Goal: Task Accomplishment & Management: Use online tool/utility

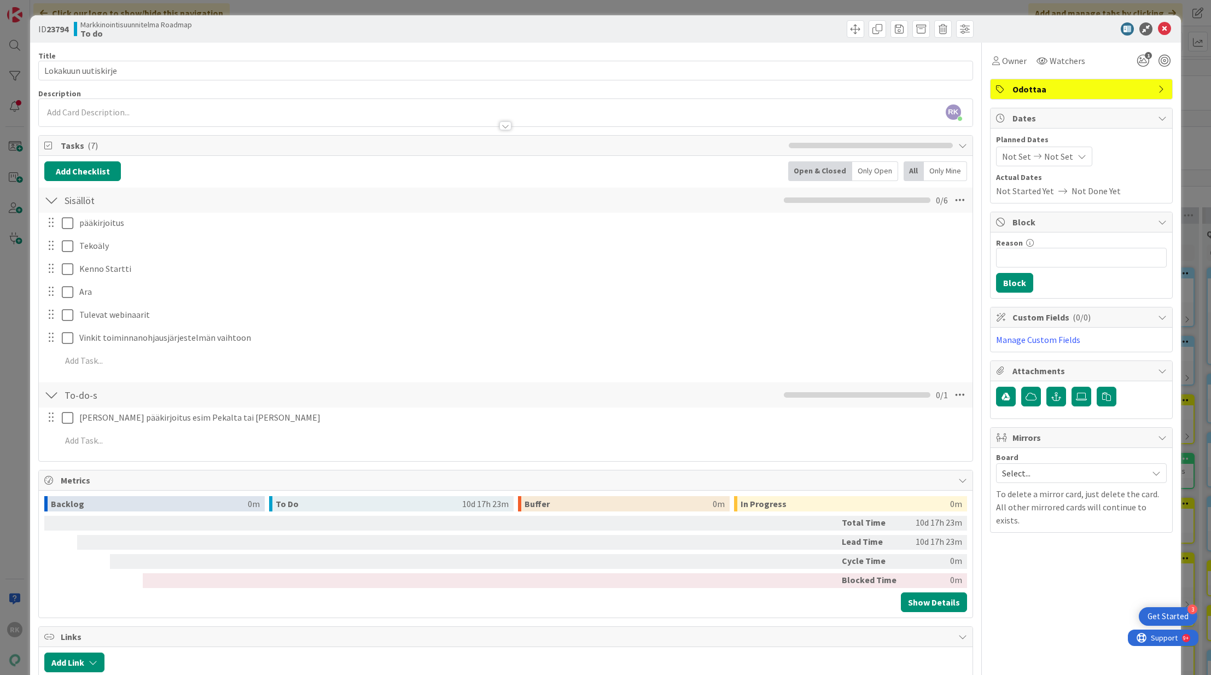
scroll to position [34, 4]
click at [1164, 33] on icon at bounding box center [1164, 28] width 13 height 13
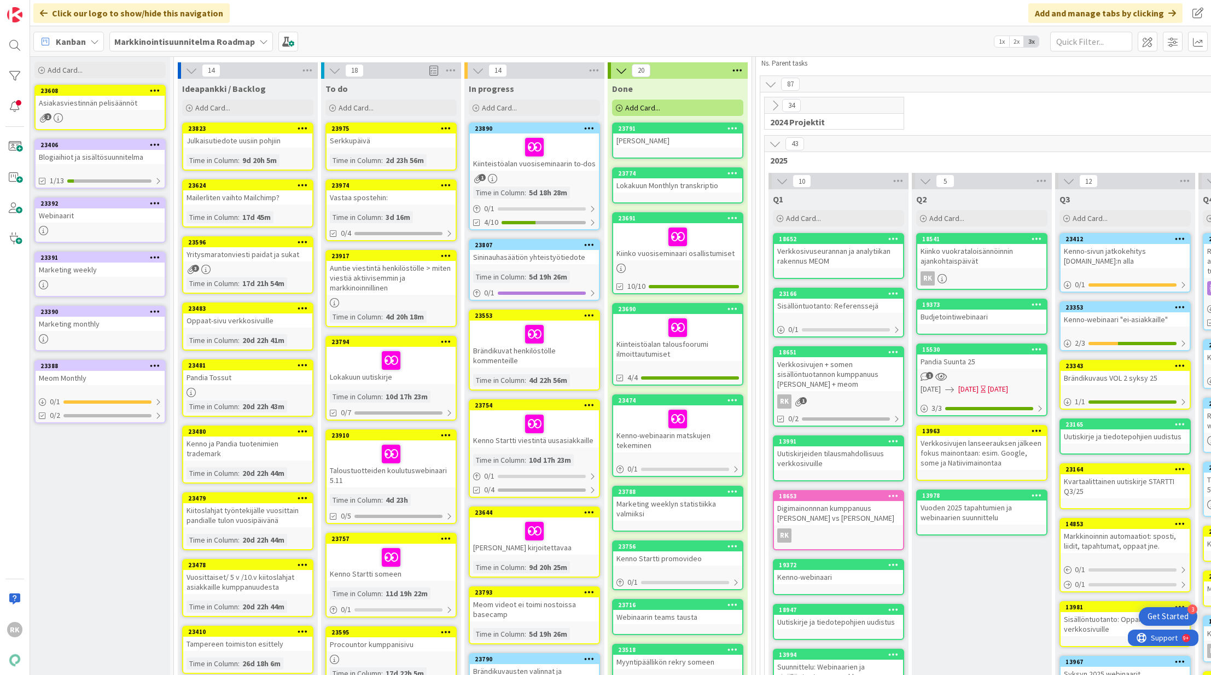
click at [539, 262] on div "Sininauhasäätiön yhteistyötiedote" at bounding box center [534, 257] width 129 height 14
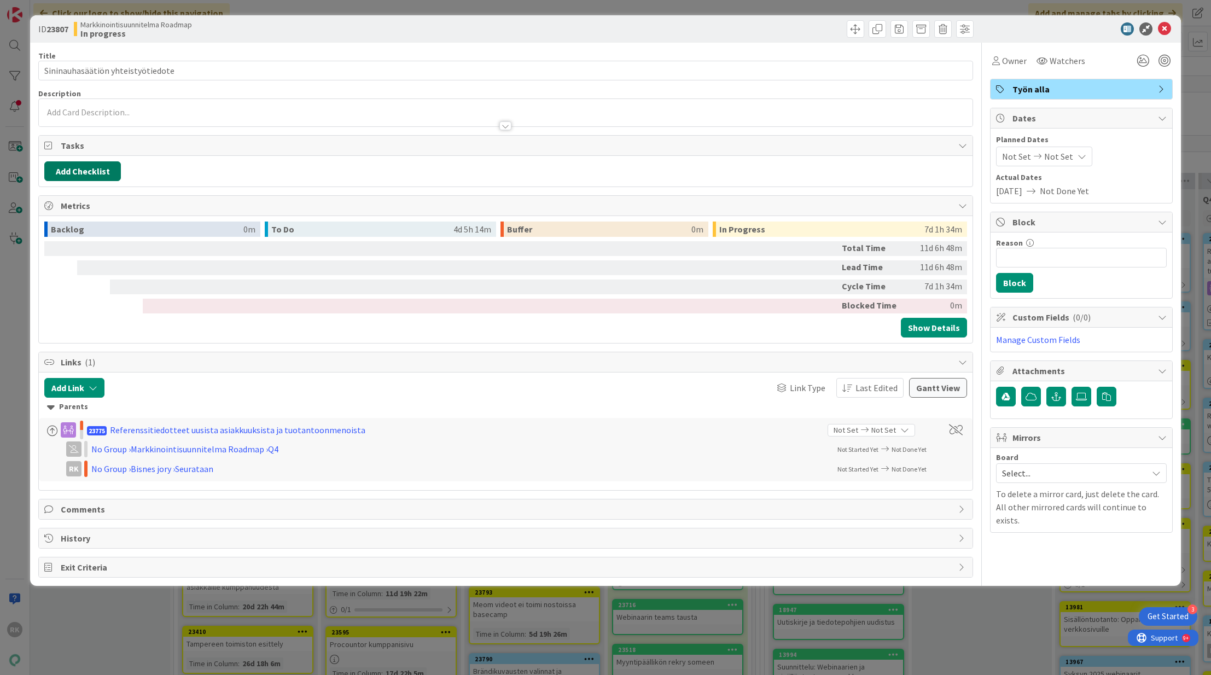
click at [80, 168] on button "Add Checklist" at bounding box center [82, 171] width 77 height 20
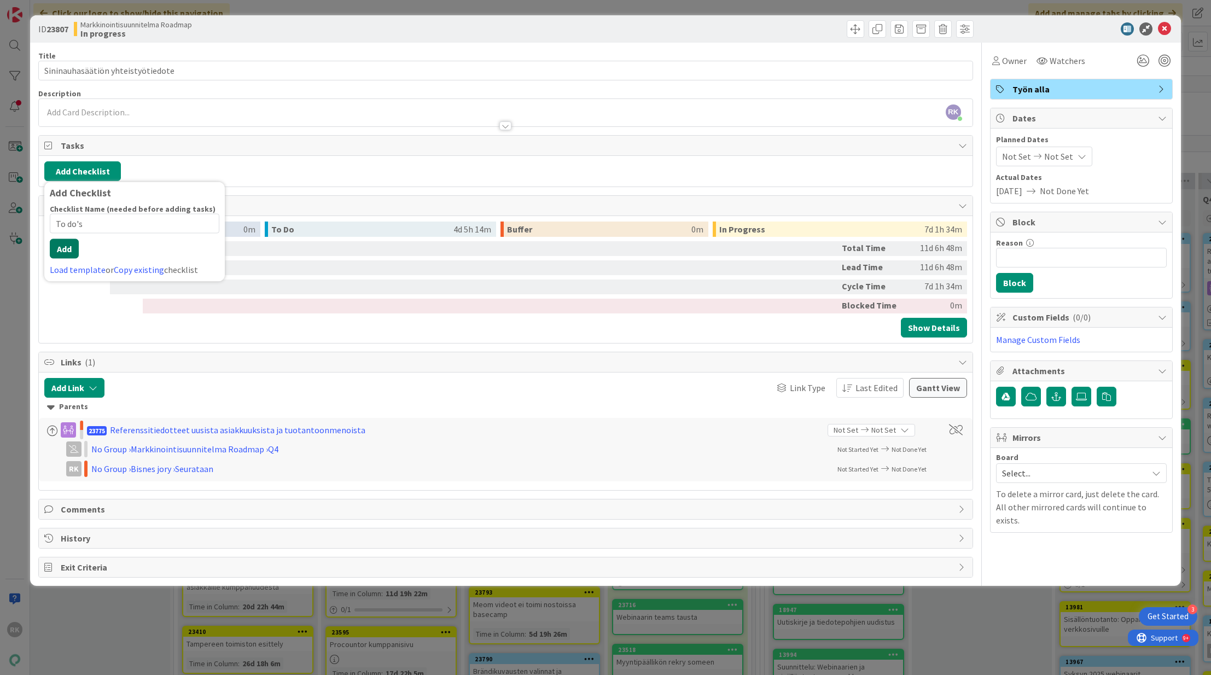
type input "To do's"
click at [57, 254] on button "Add" at bounding box center [64, 249] width 29 height 20
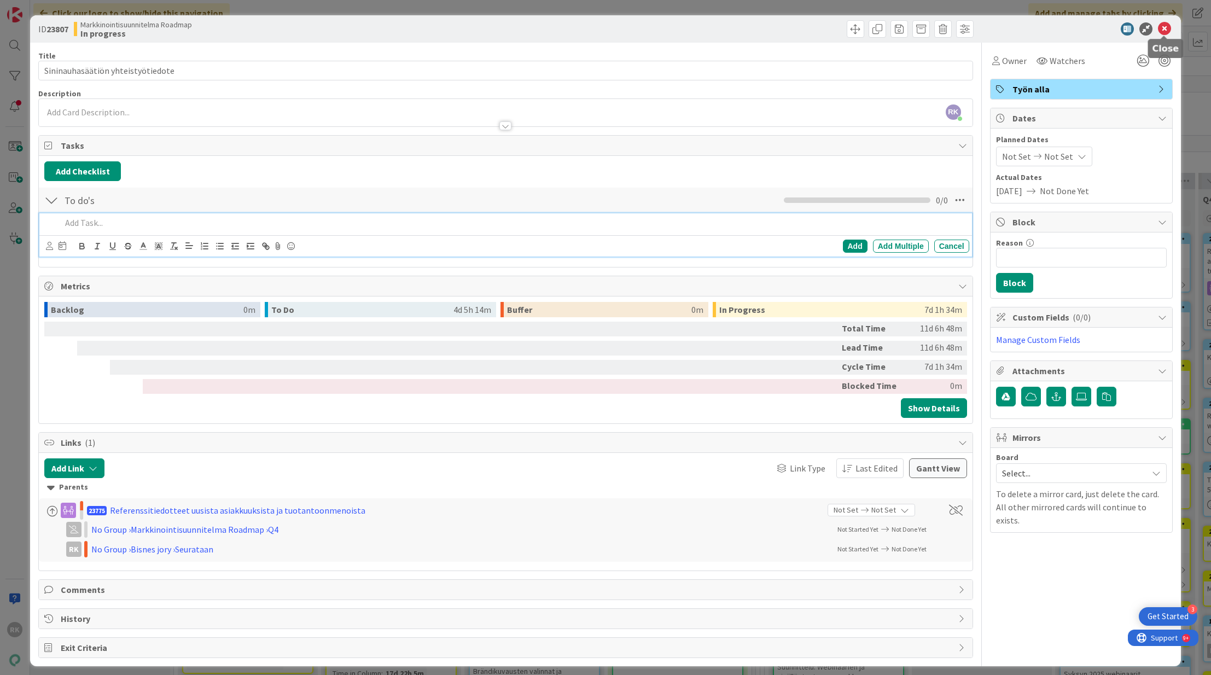
click at [1164, 31] on icon at bounding box center [1164, 28] width 13 height 13
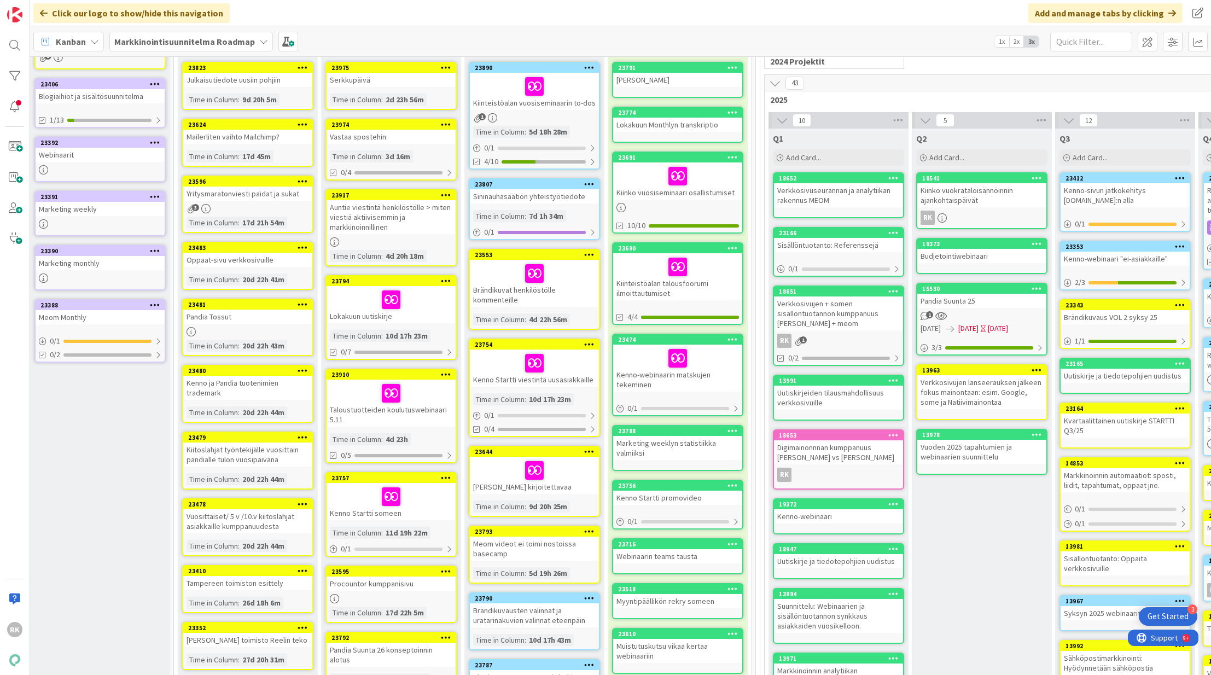
scroll to position [22, 4]
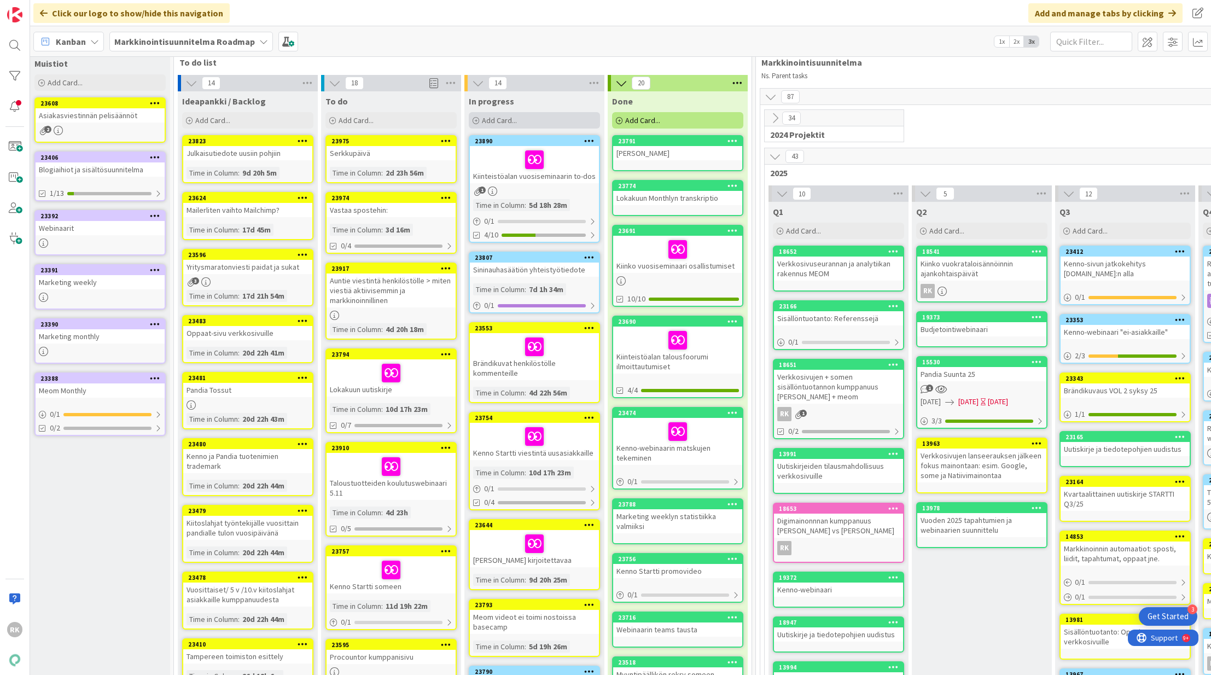
click at [518, 120] on div "Add Card..." at bounding box center [534, 120] width 131 height 16
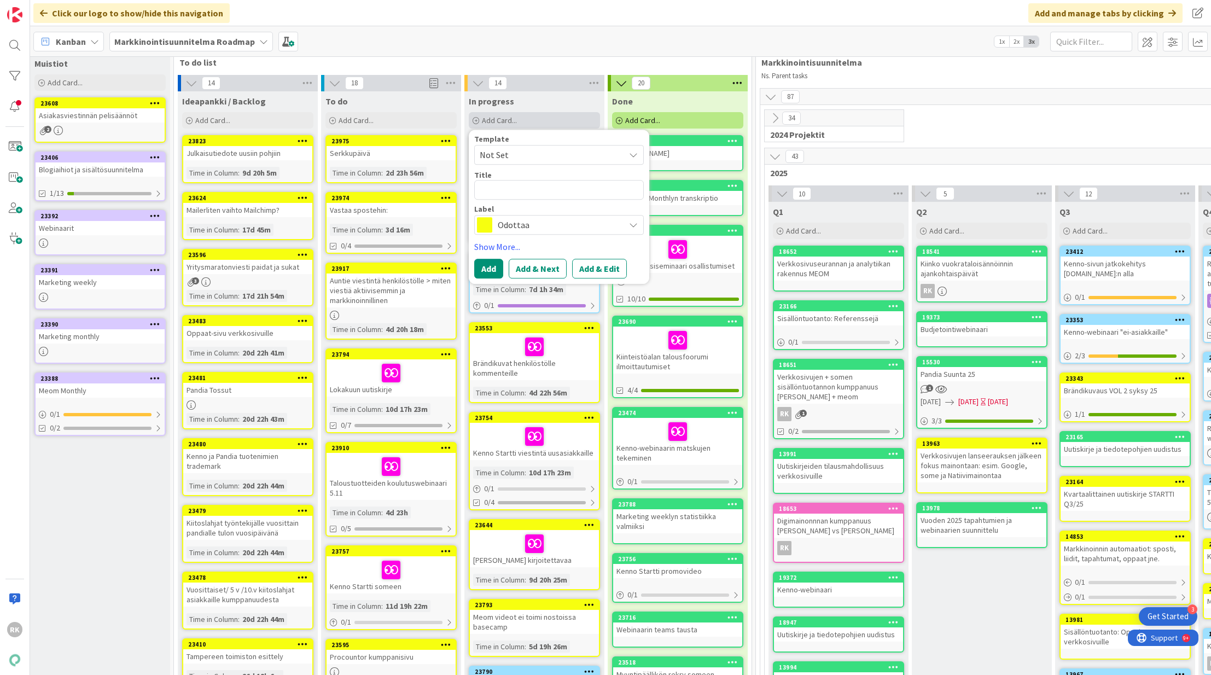
type textarea "x"
type textarea "M"
type textarea "x"
type textarea "My"
type textarea "x"
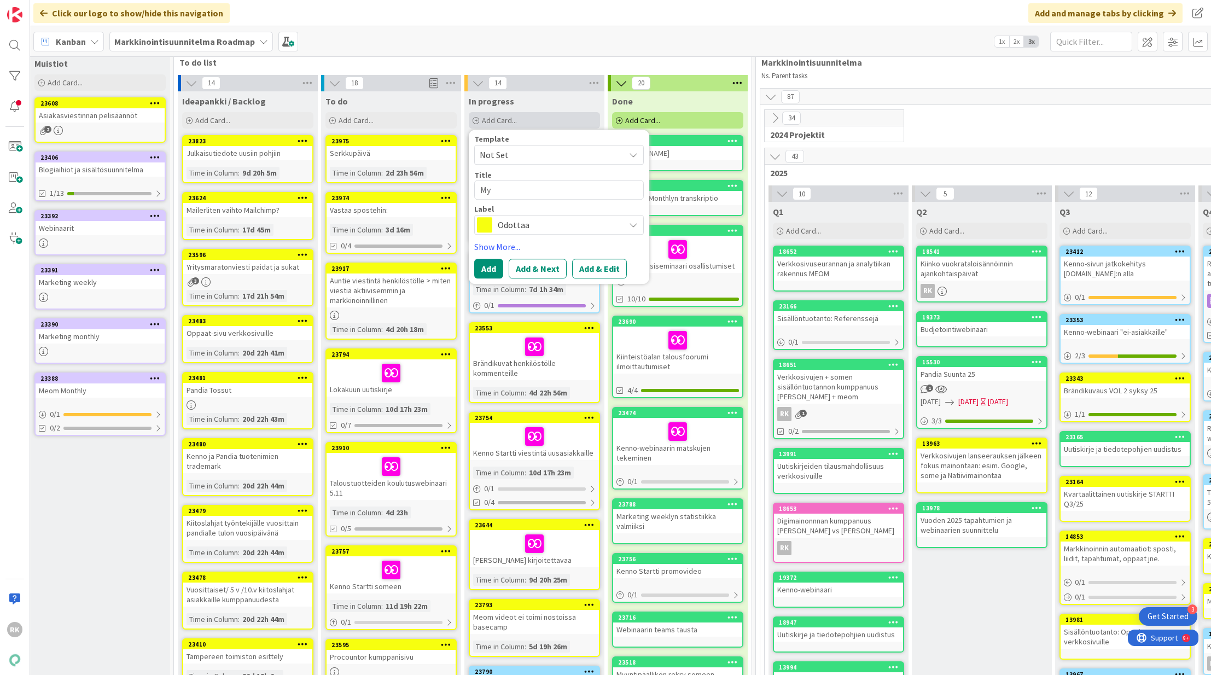
type textarea "Myy"
type textarea "x"
type textarea "Myyn"
type textarea "x"
type textarea "Myynt"
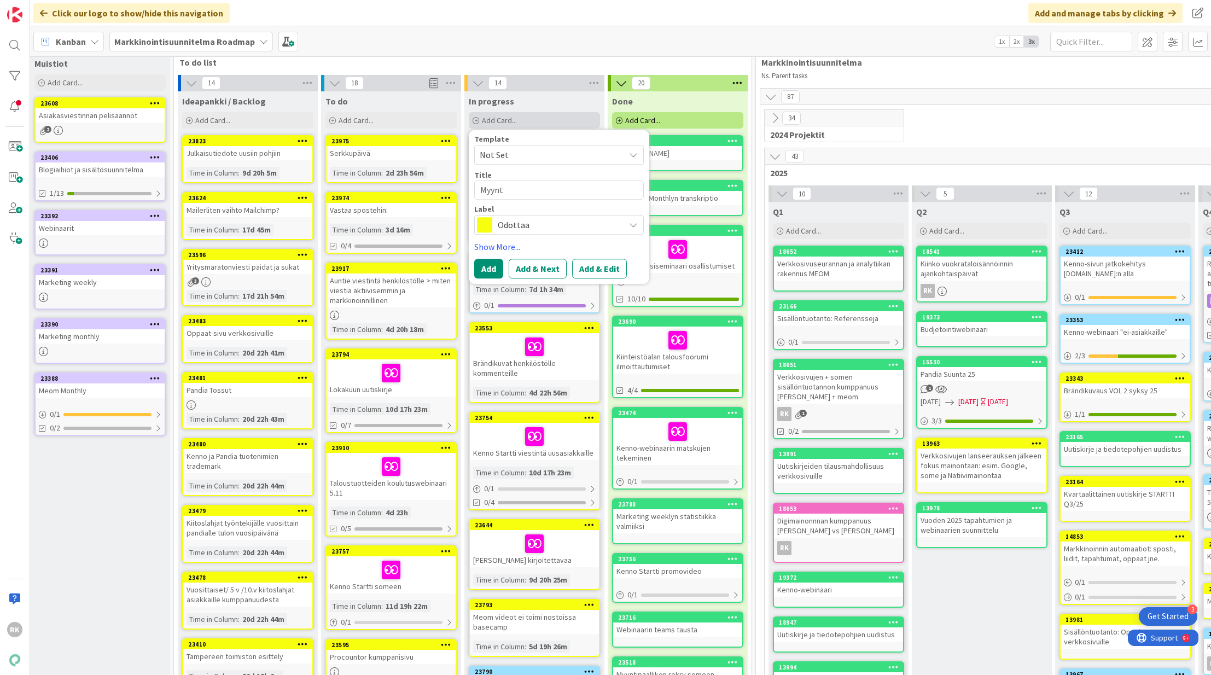
type textarea "x"
type textarea "Myynti"
type textarea "x"
type textarea "Myyntip"
type textarea "x"
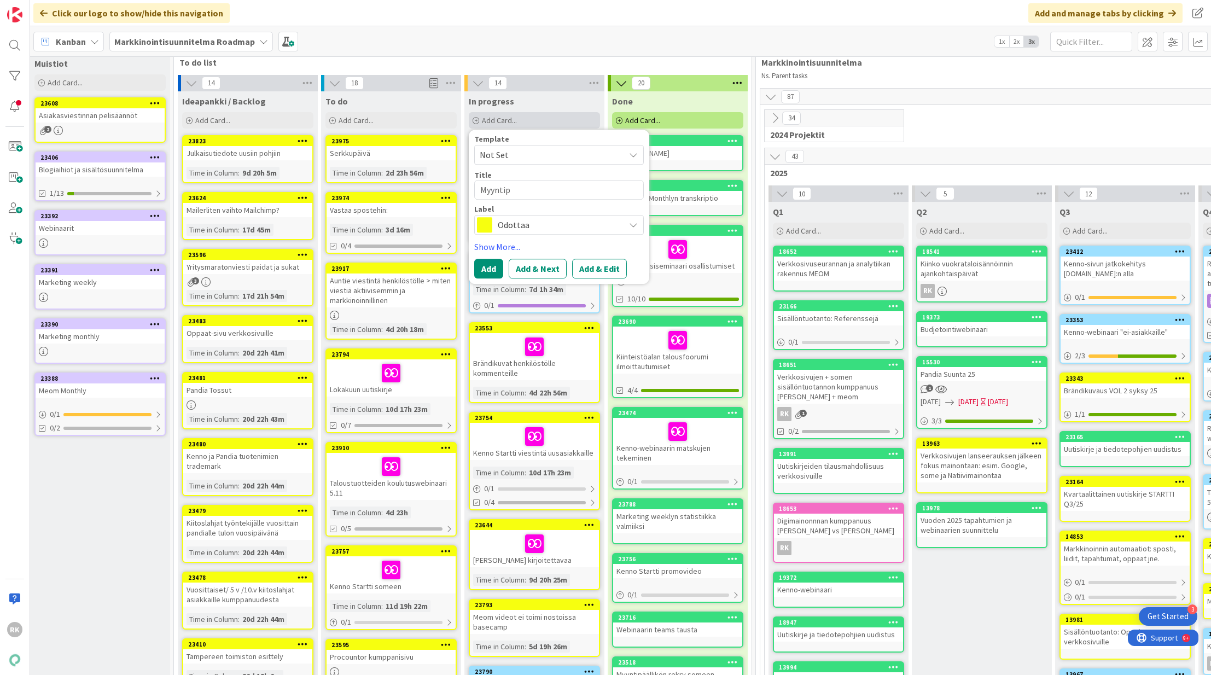
type textarea "Myyntipä"
type textarea "x"
type textarea "Myyntipää"
type textarea "x"
type textarea "Myyntipääl"
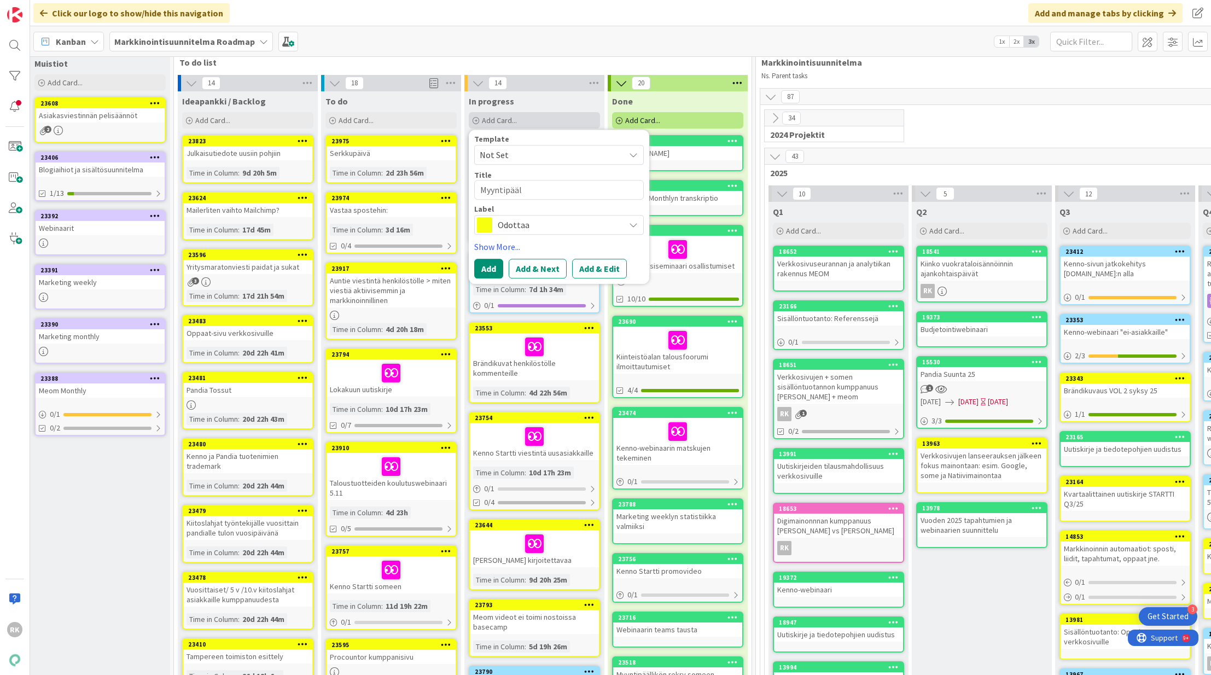
type textarea "x"
type textarea "Myyntipääll"
type textarea "x"
type textarea "Myyntipäälli"
type textarea "x"
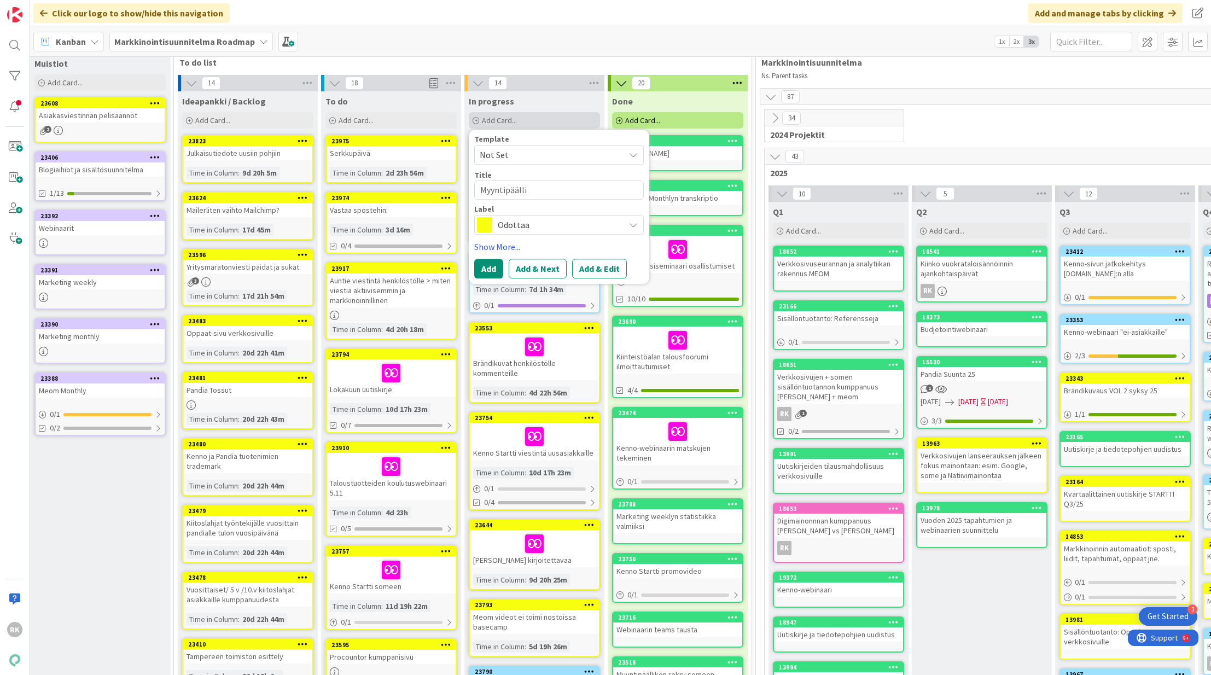
type textarea "Myyntipäällik"
type textarea "x"
type textarea "Myyntipäällikö"
type textarea "x"
type textarea "Myyntipäällikön"
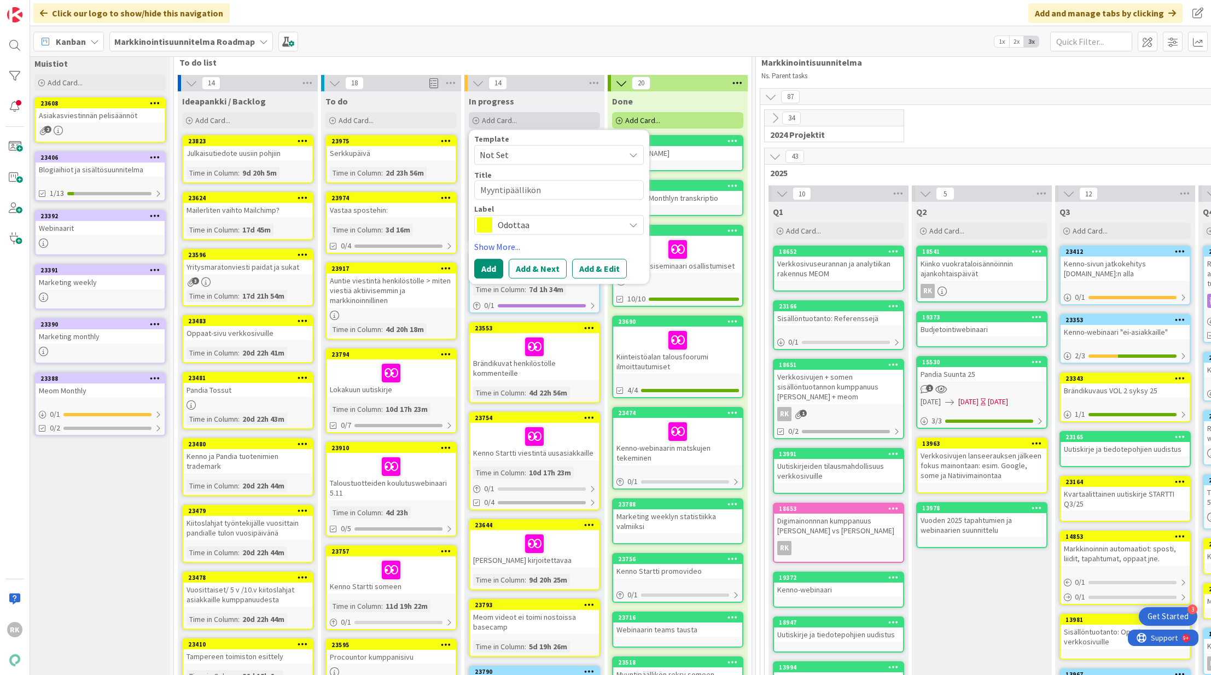
type textarea "x"
type textarea "Myyntipäällikön"
type textarea "x"
type textarea "Myyntipäällikön r"
type textarea "x"
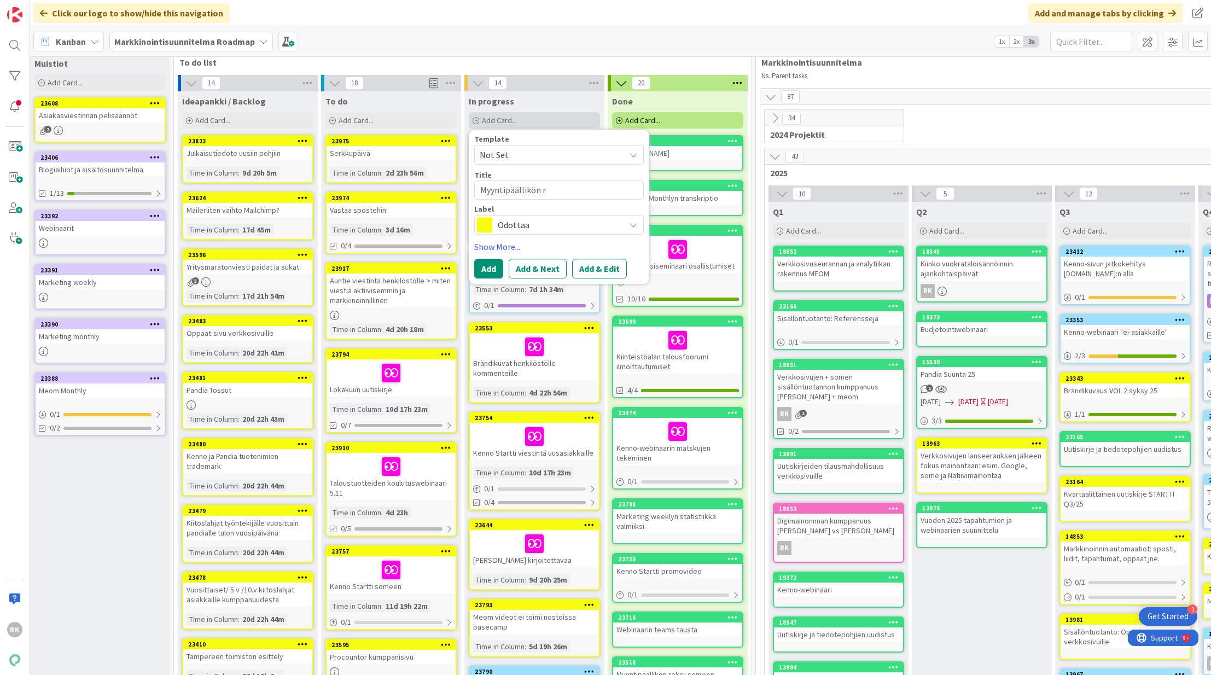
type textarea "Myyntipäällikön re"
type textarea "x"
type textarea "Myyntipäällikön rek"
type textarea "x"
type textarea "Myyntipäällikön rekr"
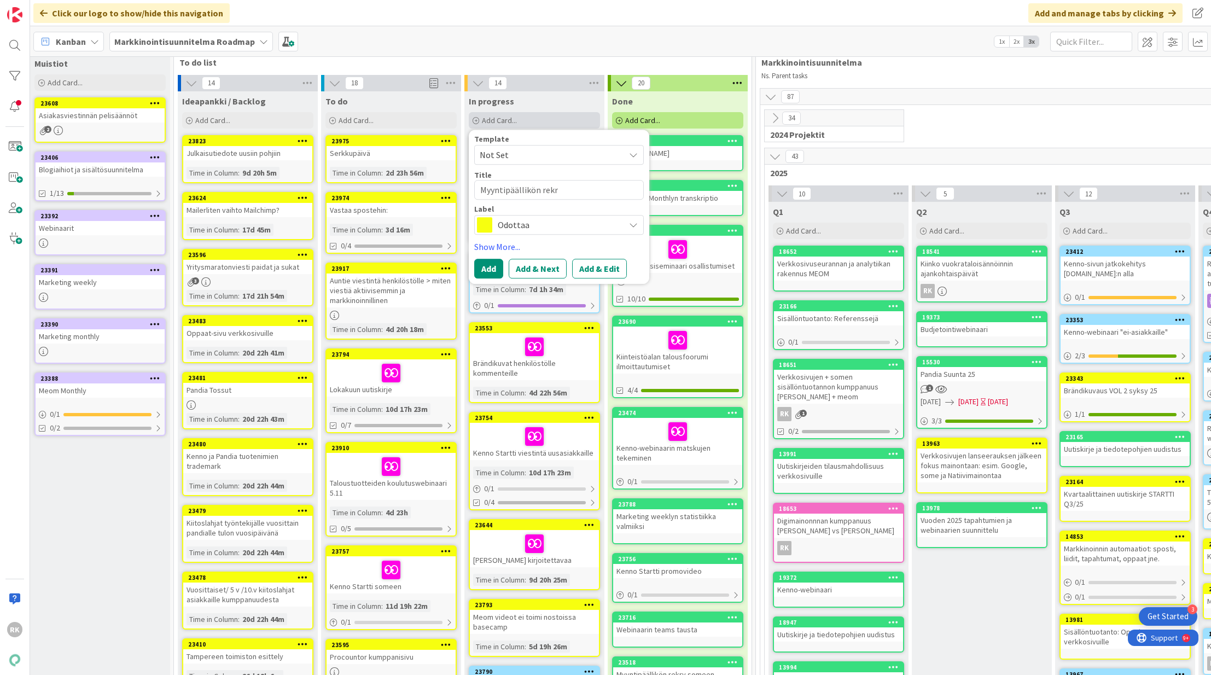
type textarea "x"
type textarea "Myyntipäällikön rekry"
type textarea "x"
type textarea "Myyntipäällikön rekry"
type textarea "x"
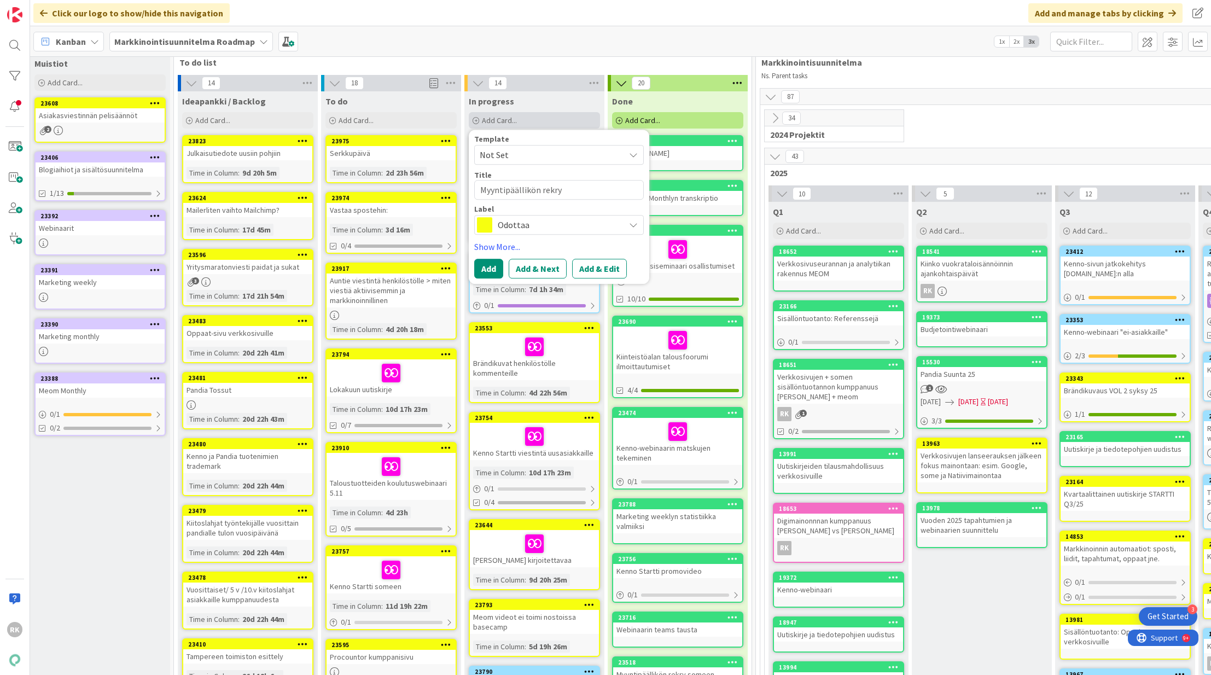
type textarea "Myyntipäällikön rekry s"
type textarea "x"
type textarea "Myyntipäällikön rekry so"
type textarea "x"
type textarea "Myyntipäällikön rekry som"
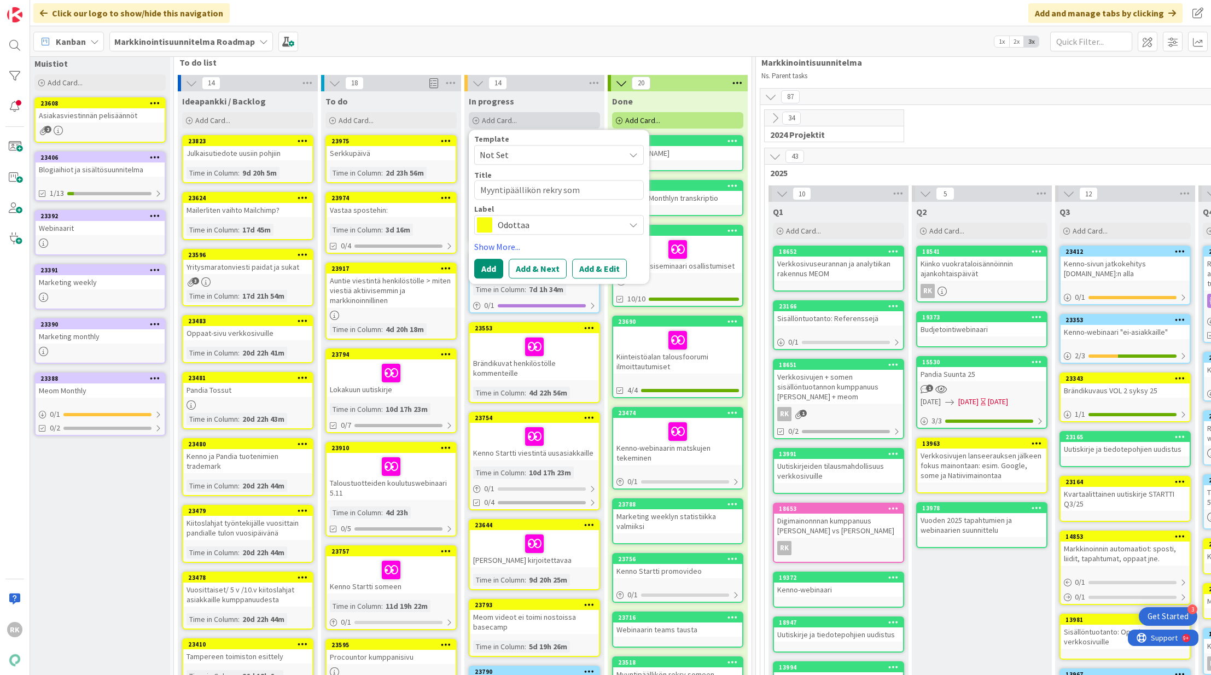
type textarea "x"
type textarea "Myyntipäällikön rekry some"
type textarea "x"
type textarea "Myyntipäällikön rekry somee"
type textarea "x"
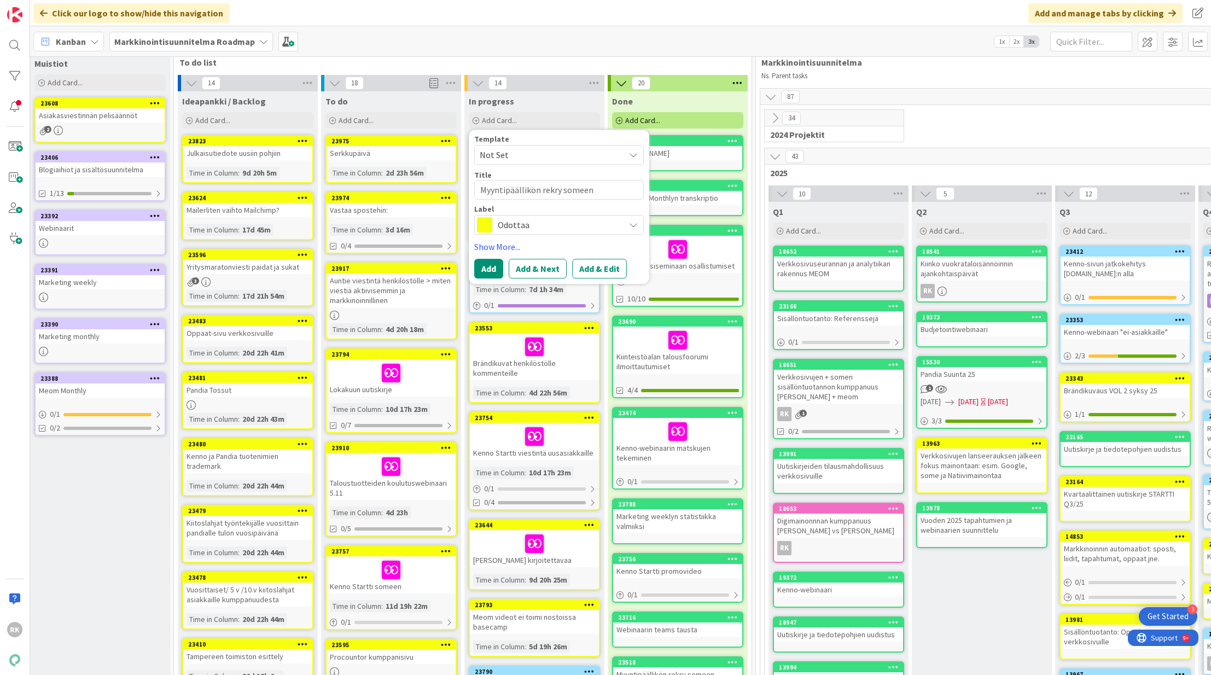
type textarea "Myyntipäällikön rekry someen"
click at [534, 225] on span "Odottaa" at bounding box center [558, 224] width 121 height 15
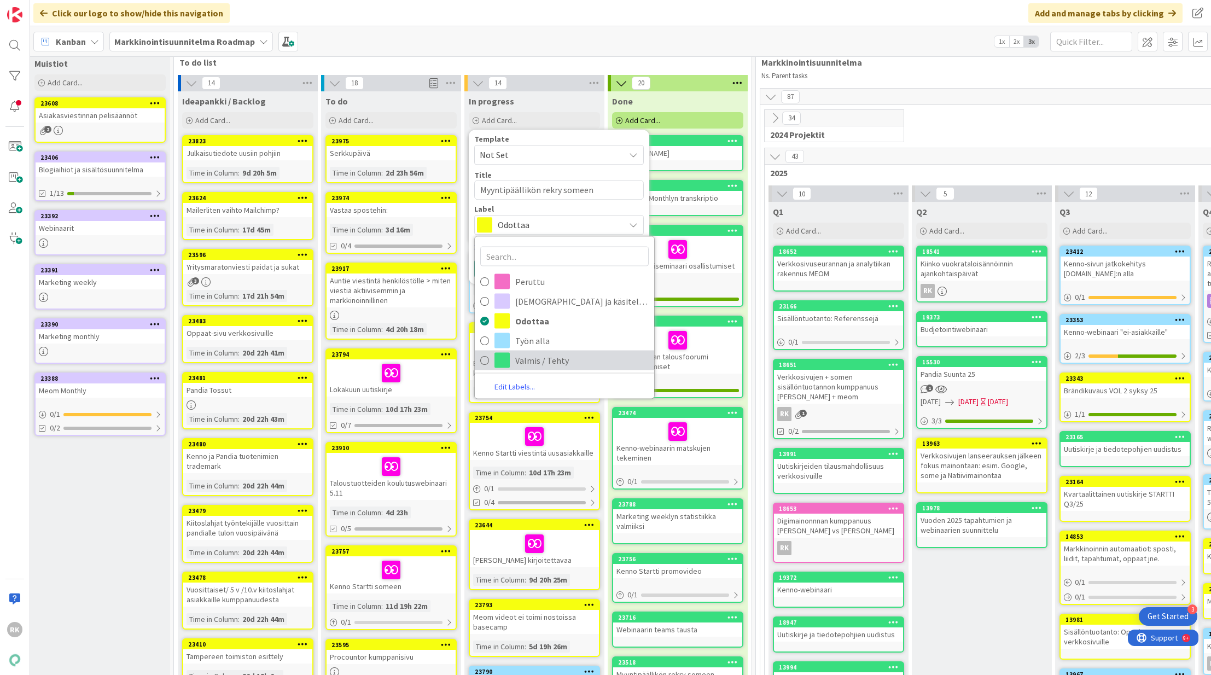
click at [510, 351] on link "Valmis / Tehty" at bounding box center [564, 361] width 179 height 20
type textarea "x"
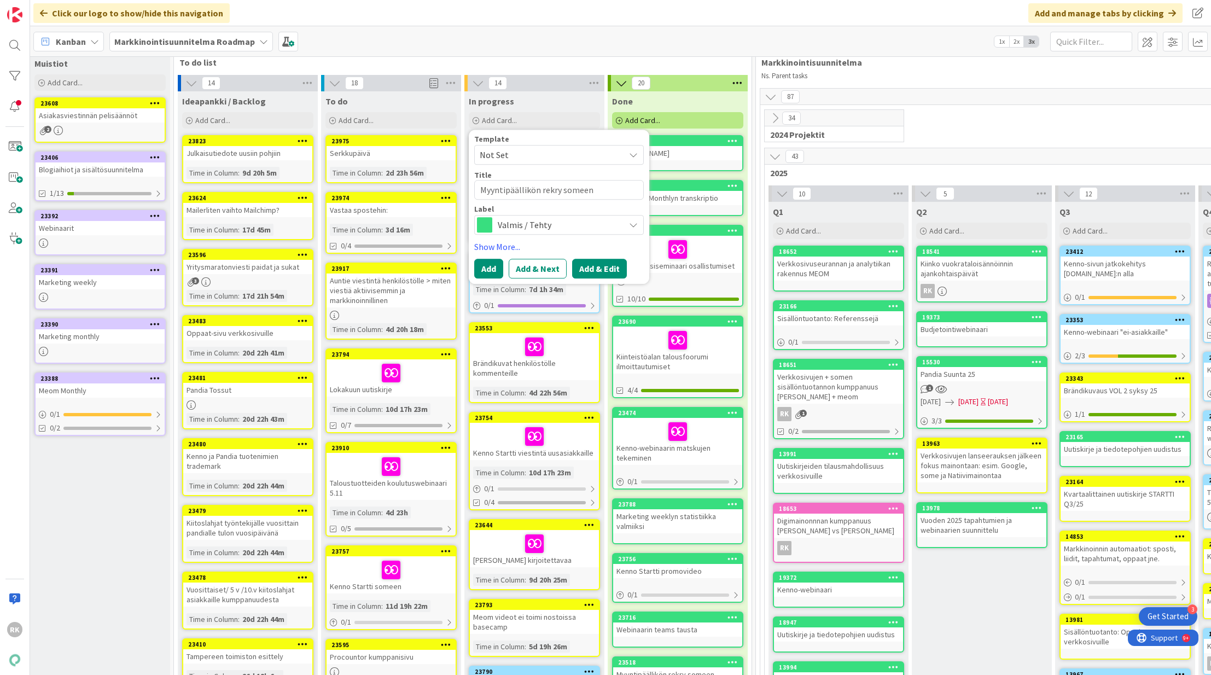
click at [598, 272] on button "Add & Edit" at bounding box center [599, 269] width 55 height 20
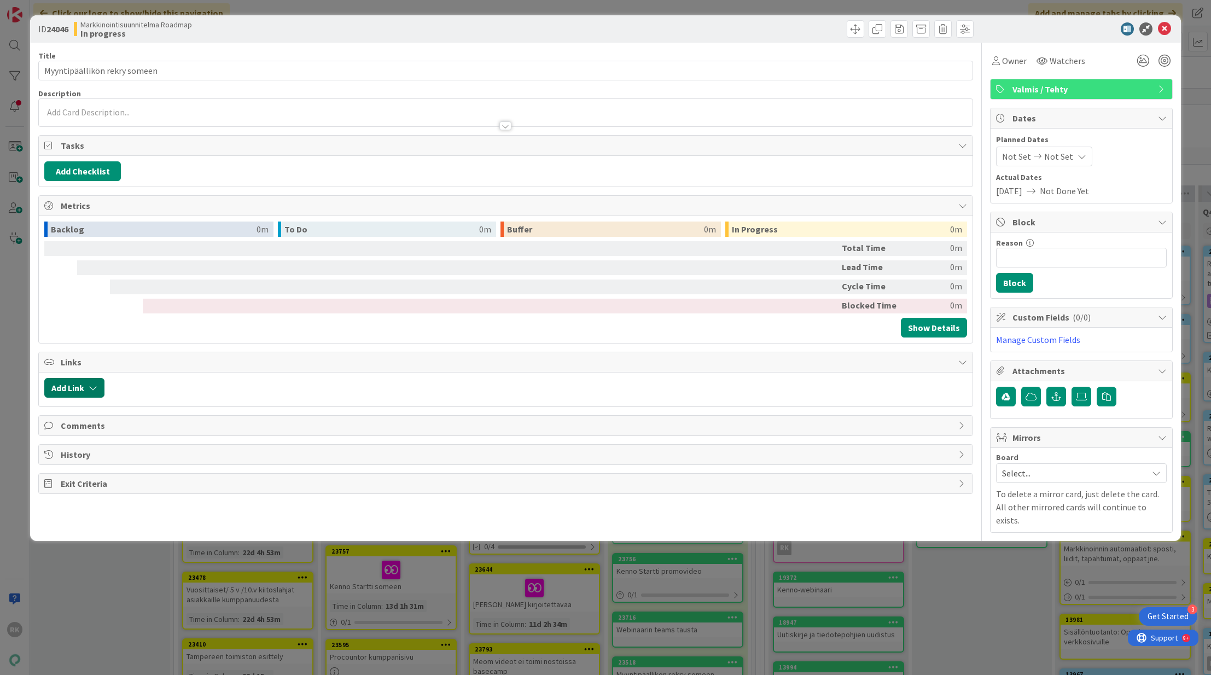
click at [75, 385] on button "Add Link" at bounding box center [74, 388] width 60 height 20
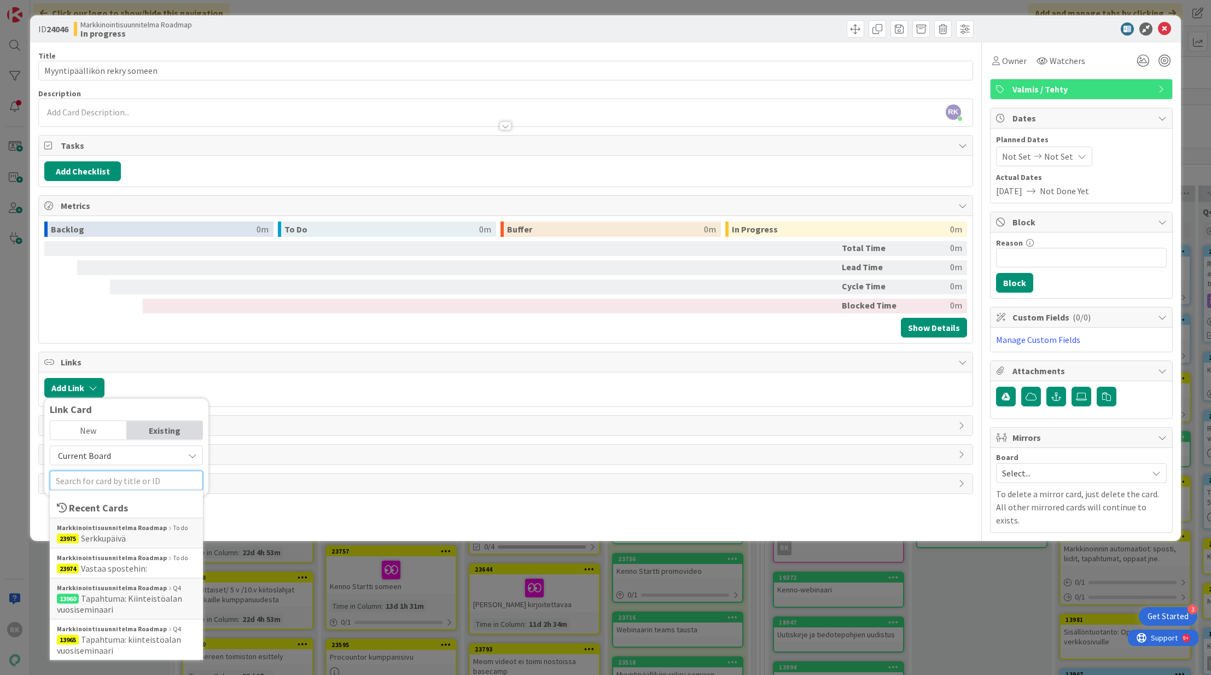
click at [109, 482] on input "text" at bounding box center [126, 481] width 153 height 20
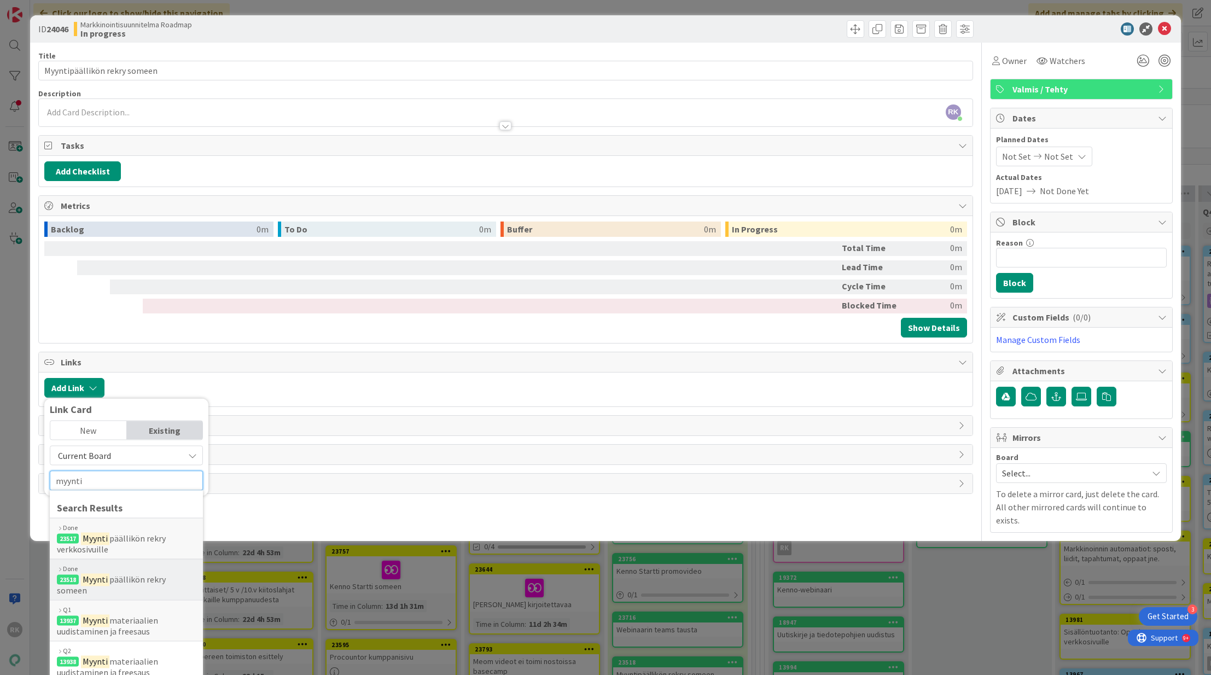
type input "myynti"
click at [121, 574] on span "päällikön rekry someen" at bounding box center [111, 585] width 109 height 22
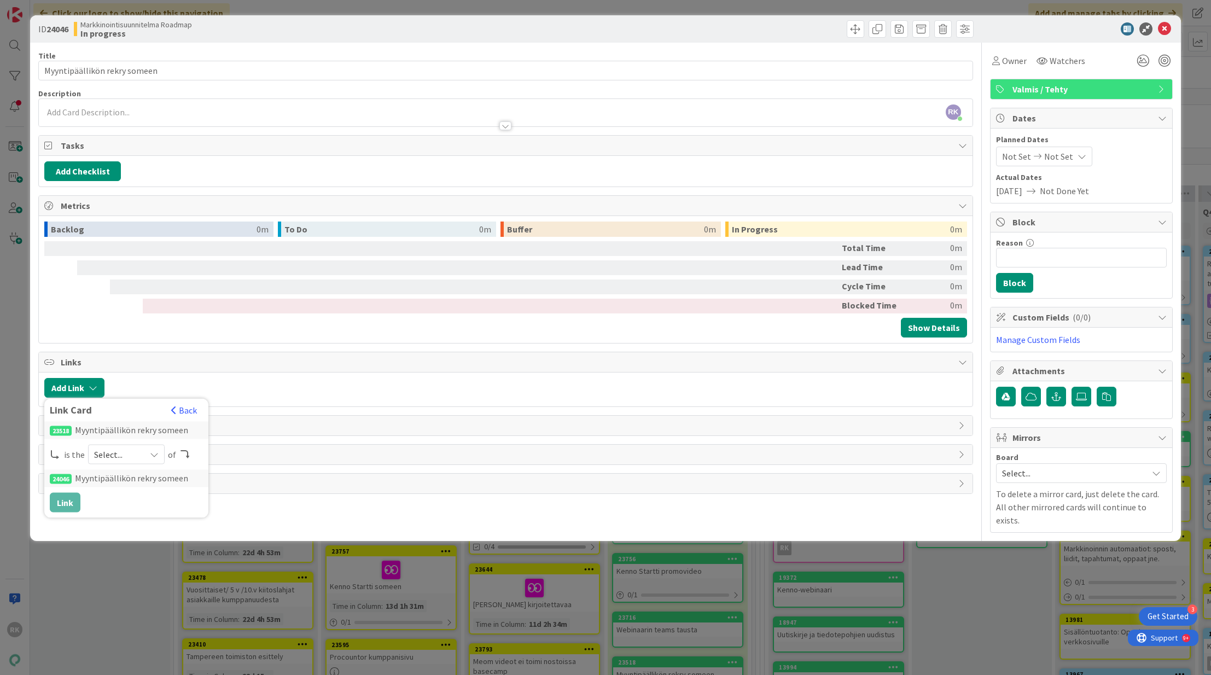
click at [130, 450] on span "Select..." at bounding box center [117, 454] width 46 height 15
click at [138, 514] on span "predecessor" at bounding box center [185, 519] width 124 height 16
click at [171, 60] on div "Title 28 / 128 Myyntipäällikön rekry someen" at bounding box center [505, 66] width 934 height 30
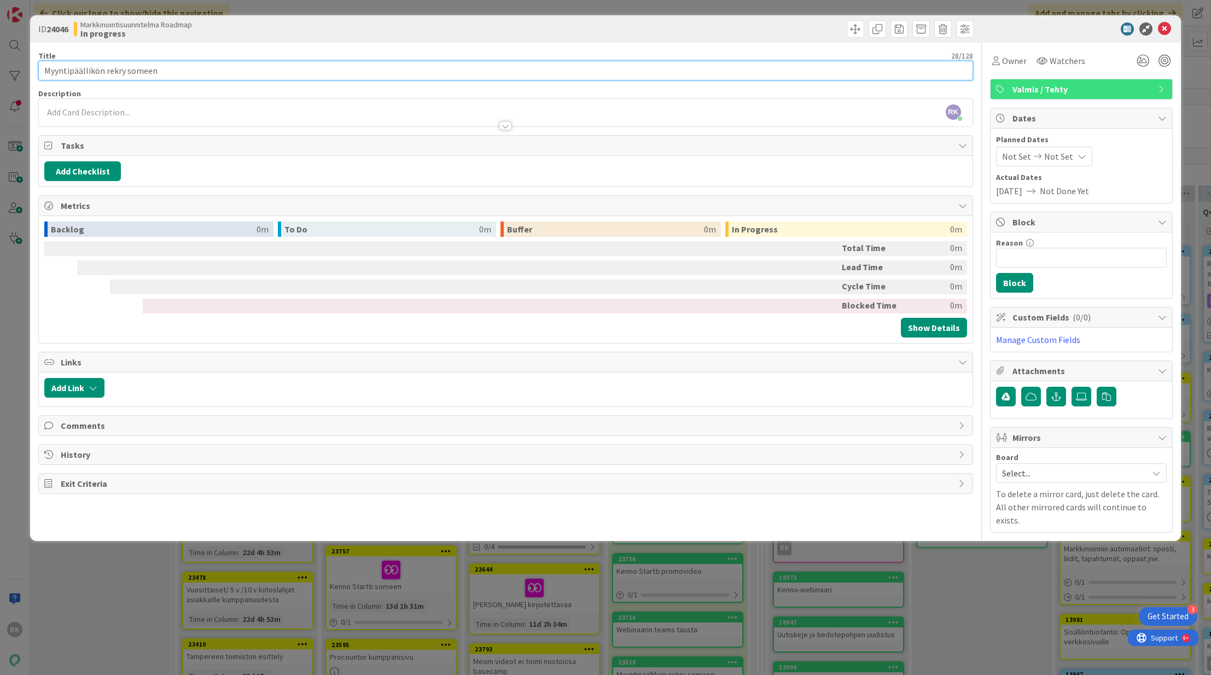
click at [171, 64] on input "Myyntipäällikön rekry someen" at bounding box center [505, 71] width 934 height 20
type input "Myyntipäällikön rekry someen 2/2"
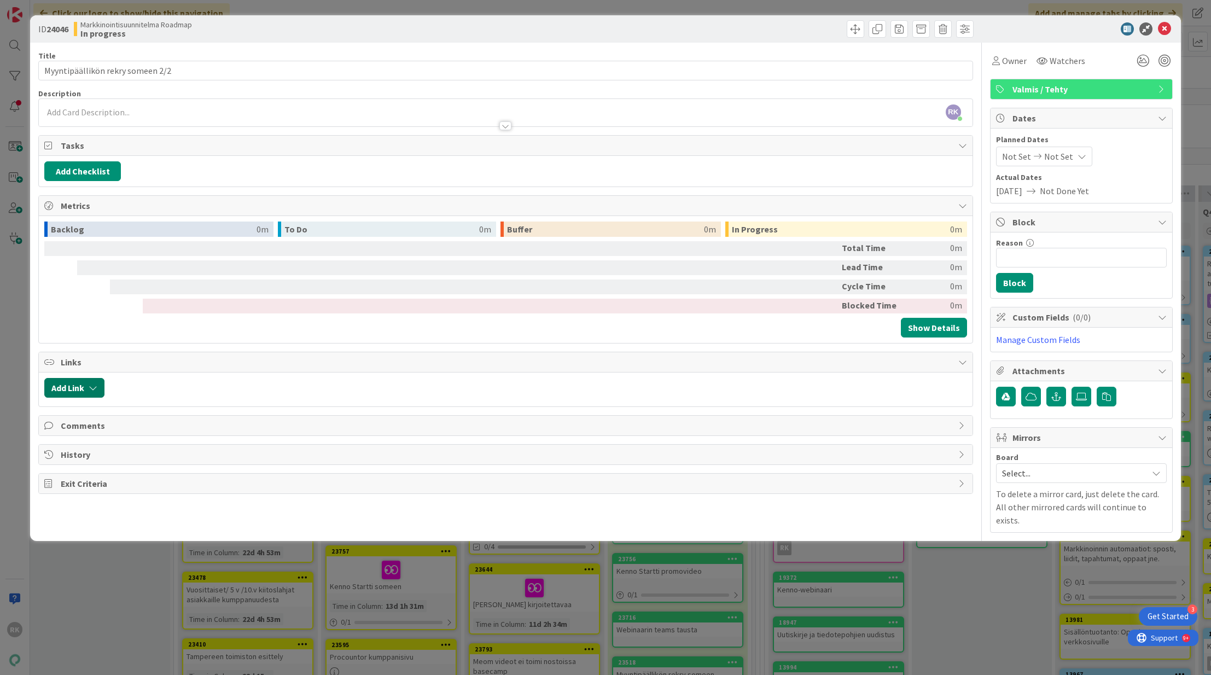
click at [73, 386] on button "Add Link" at bounding box center [74, 388] width 60 height 20
click at [68, 497] on button "Link" at bounding box center [65, 503] width 31 height 20
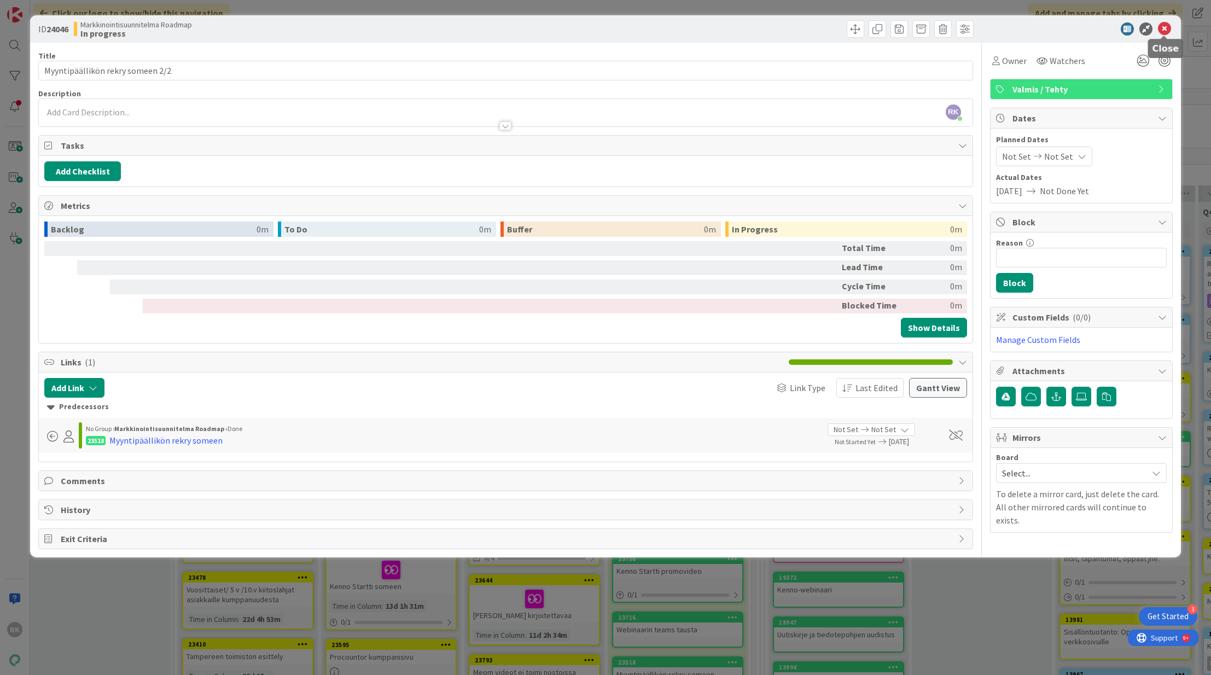
click at [1161, 34] on icon at bounding box center [1164, 28] width 13 height 13
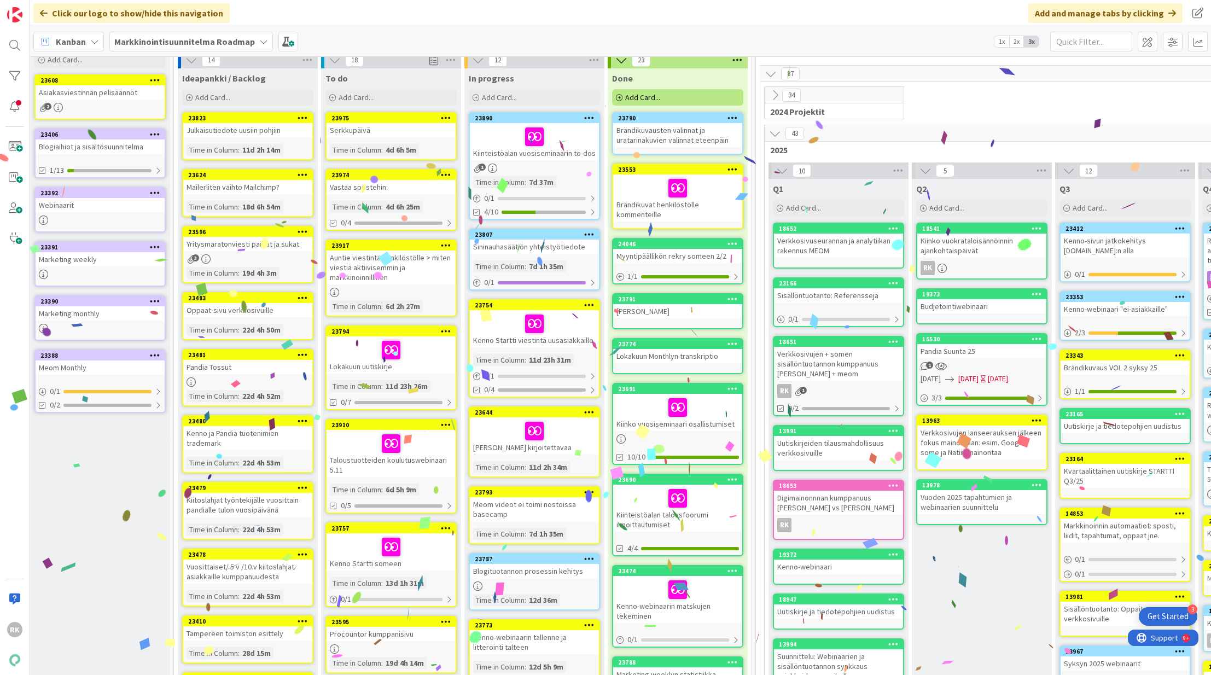
scroll to position [50, 4]
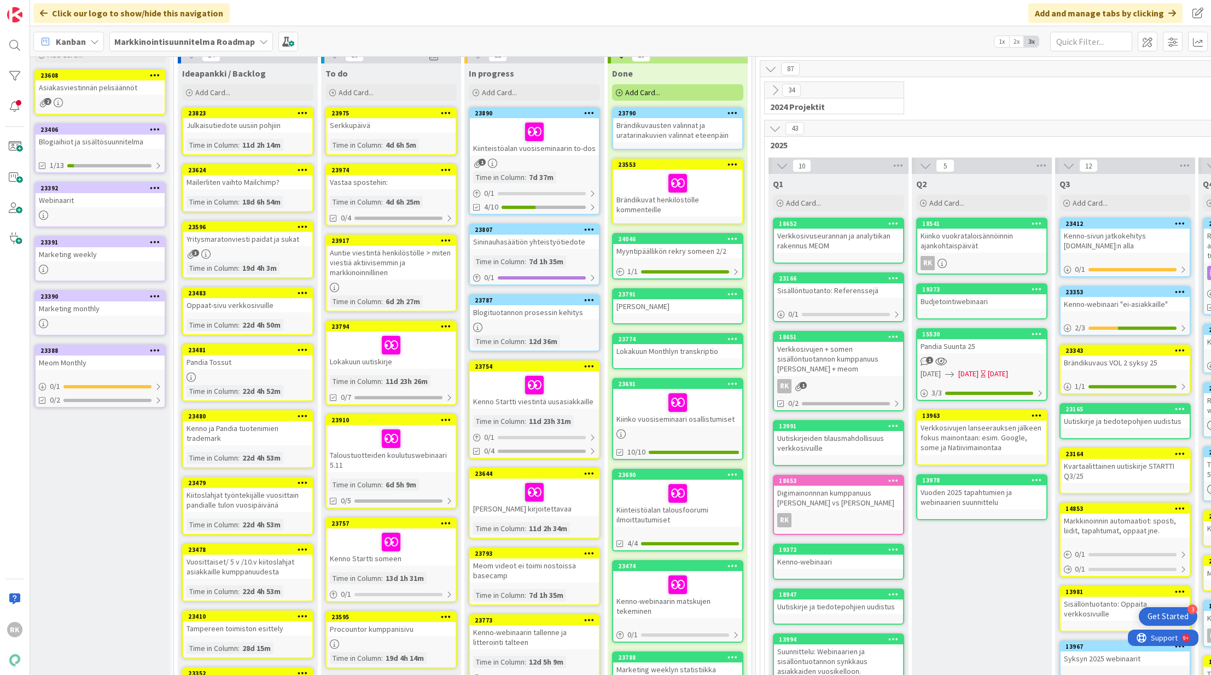
click at [568, 66] on div "In progress" at bounding box center [534, 70] width 140 height 15
